Goal: Transaction & Acquisition: Obtain resource

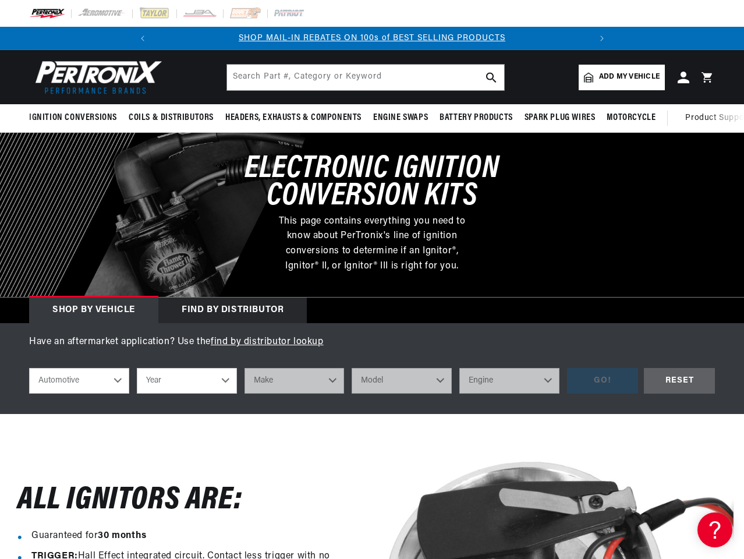
scroll to position [0, 434]
click at [372, 279] on div at bounding box center [372, 215] width 744 height 164
click at [143, 38] on icon "Translation missing: en.sections.announcements.previous_announcement" at bounding box center [142, 38] width 3 height 6
click at [77, 38] on slideshow-component "SHOP MAIL-IN REBATES ON 100s of BEST SELLING PRODUCTS FREE SHIPPING ON ORDERS O…" at bounding box center [372, 38] width 744 height 23
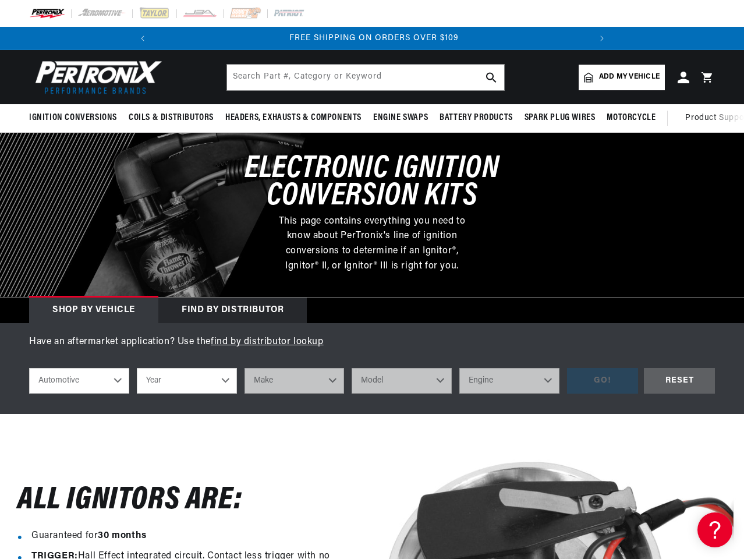
scroll to position [0, 392]
click at [601, 38] on icon "Translation missing: en.sections.announcements.next_announcement" at bounding box center [601, 38] width 3 height 6
